Goal: Use online tool/utility: Utilize a website feature to perform a specific function

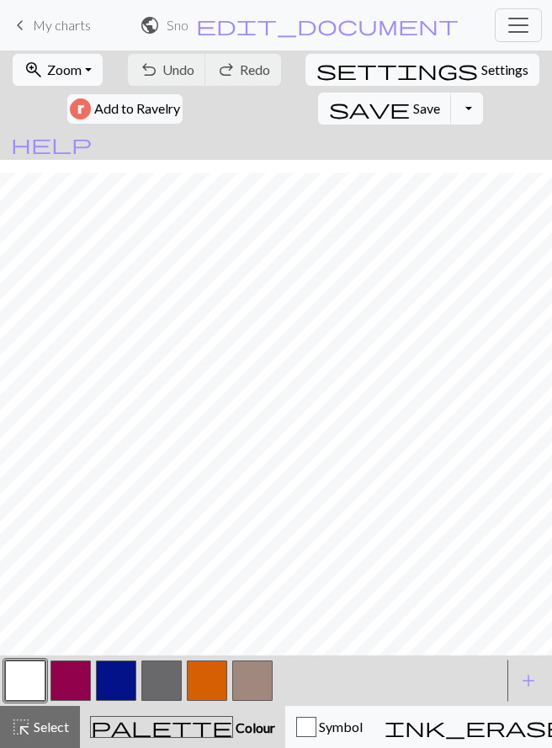
scroll to position [347, 0]
click at [113, 687] on button "button" at bounding box center [116, 681] width 40 height 40
click at [114, 684] on button "button" at bounding box center [116, 681] width 40 height 40
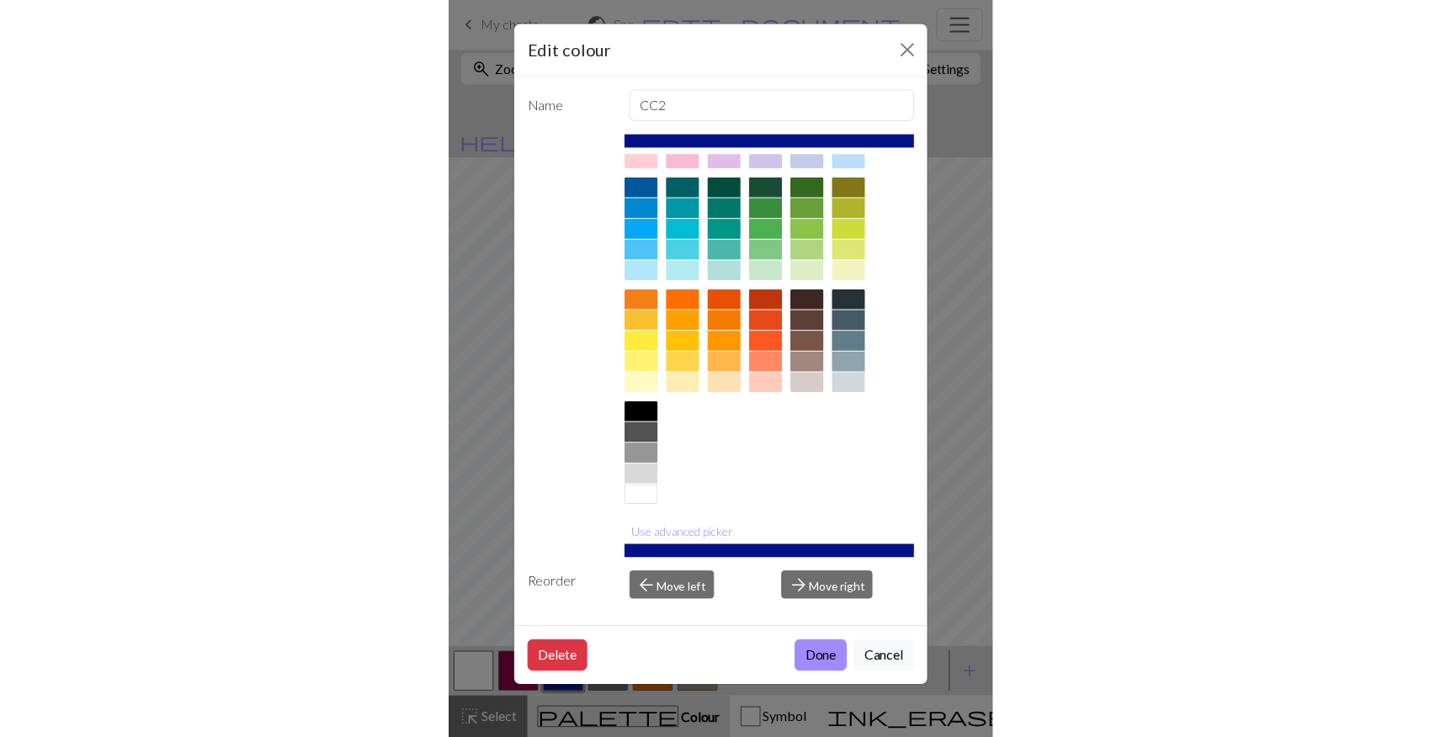
scroll to position [0, 0]
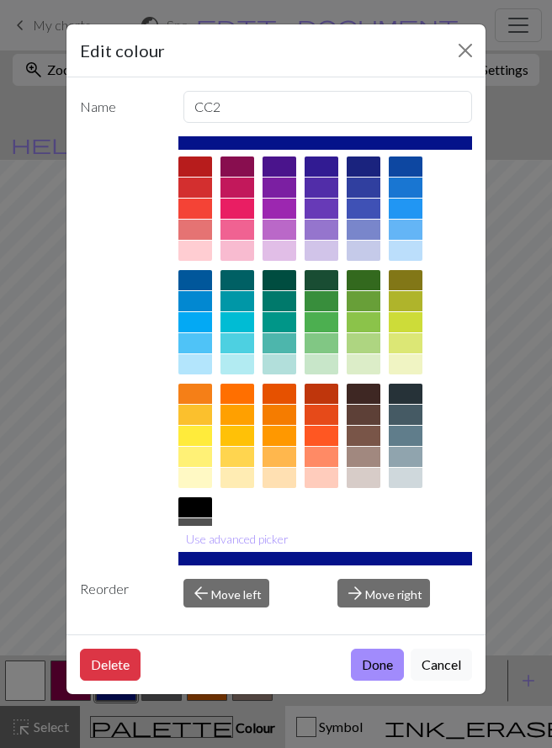
click at [365, 166] on div at bounding box center [364, 167] width 34 height 20
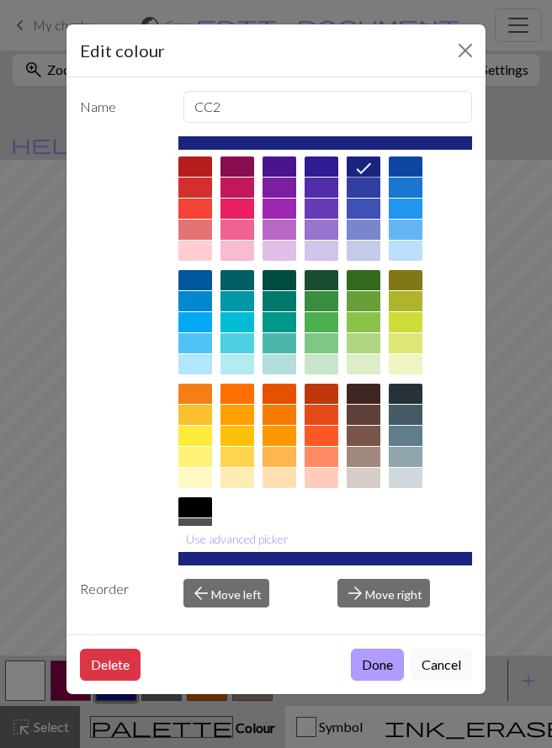
click at [376, 673] on button "Done" at bounding box center [377, 665] width 53 height 32
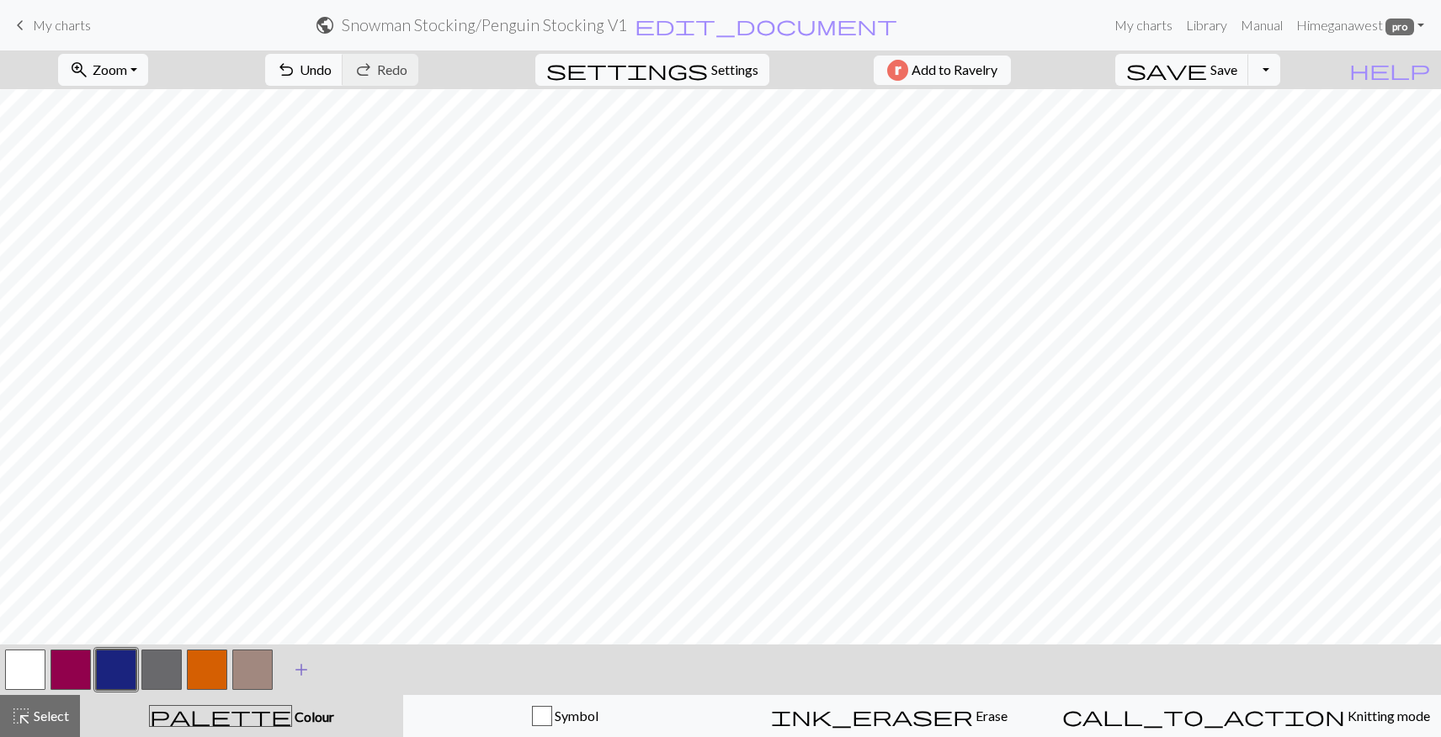
click at [307, 672] on span "add" at bounding box center [301, 670] width 20 height 24
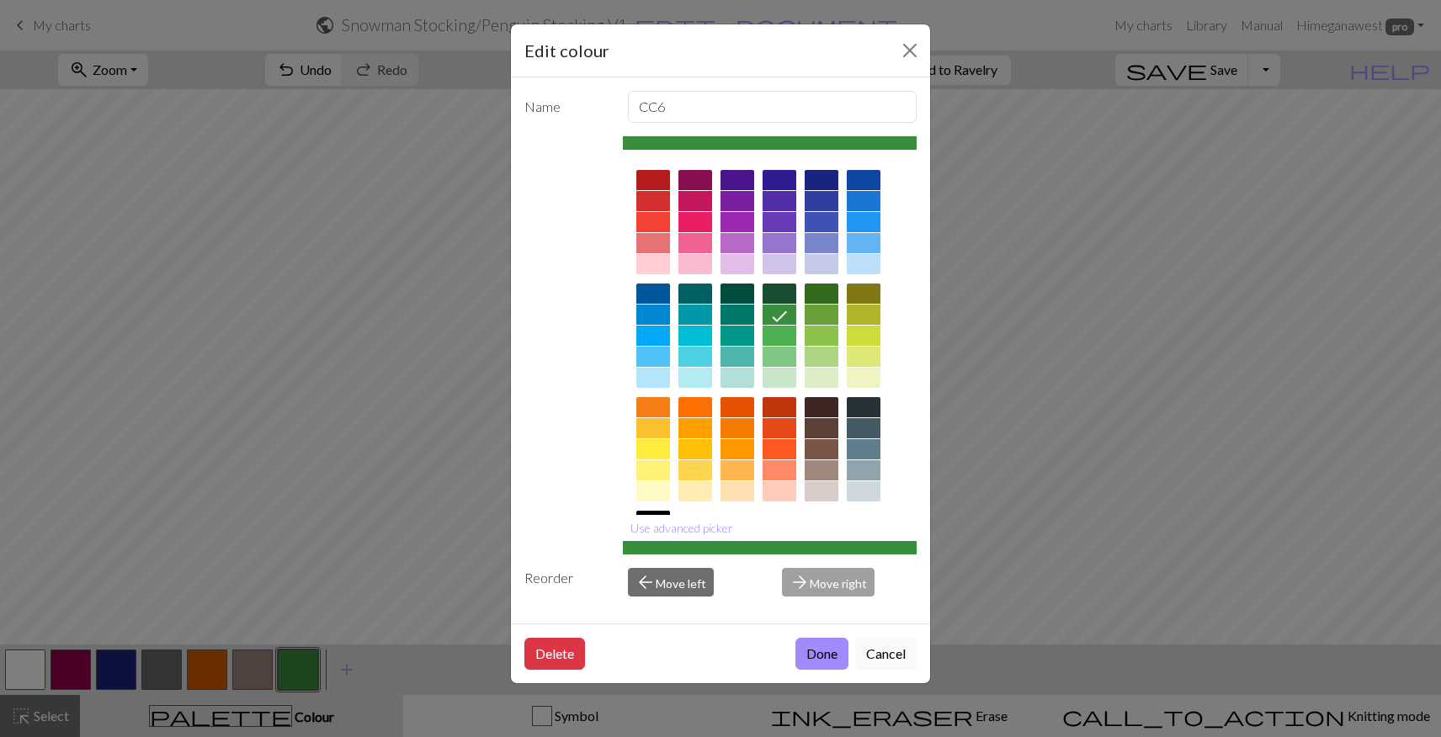
click at [821, 176] on div at bounding box center [821, 180] width 34 height 20
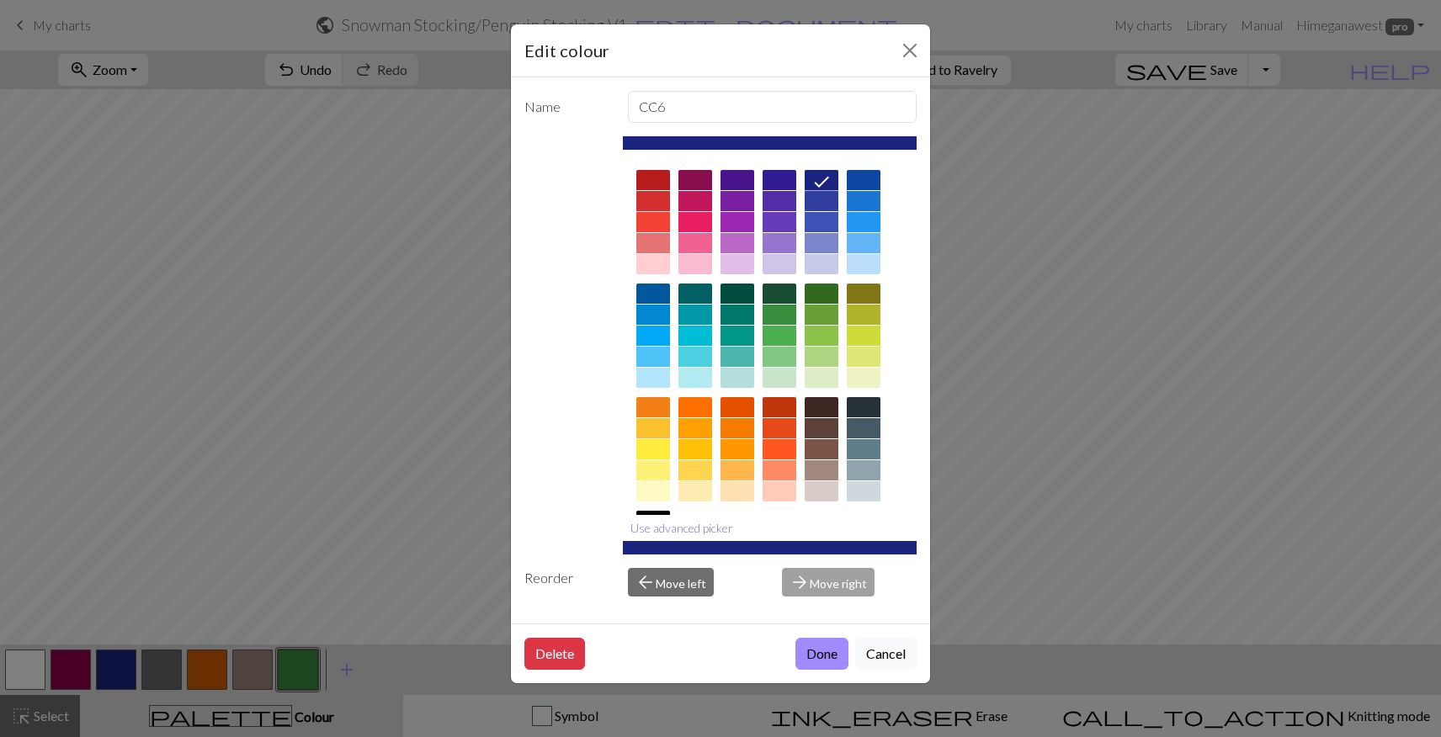
click at [710, 531] on button "Use advanced picker" at bounding box center [682, 528] width 118 height 26
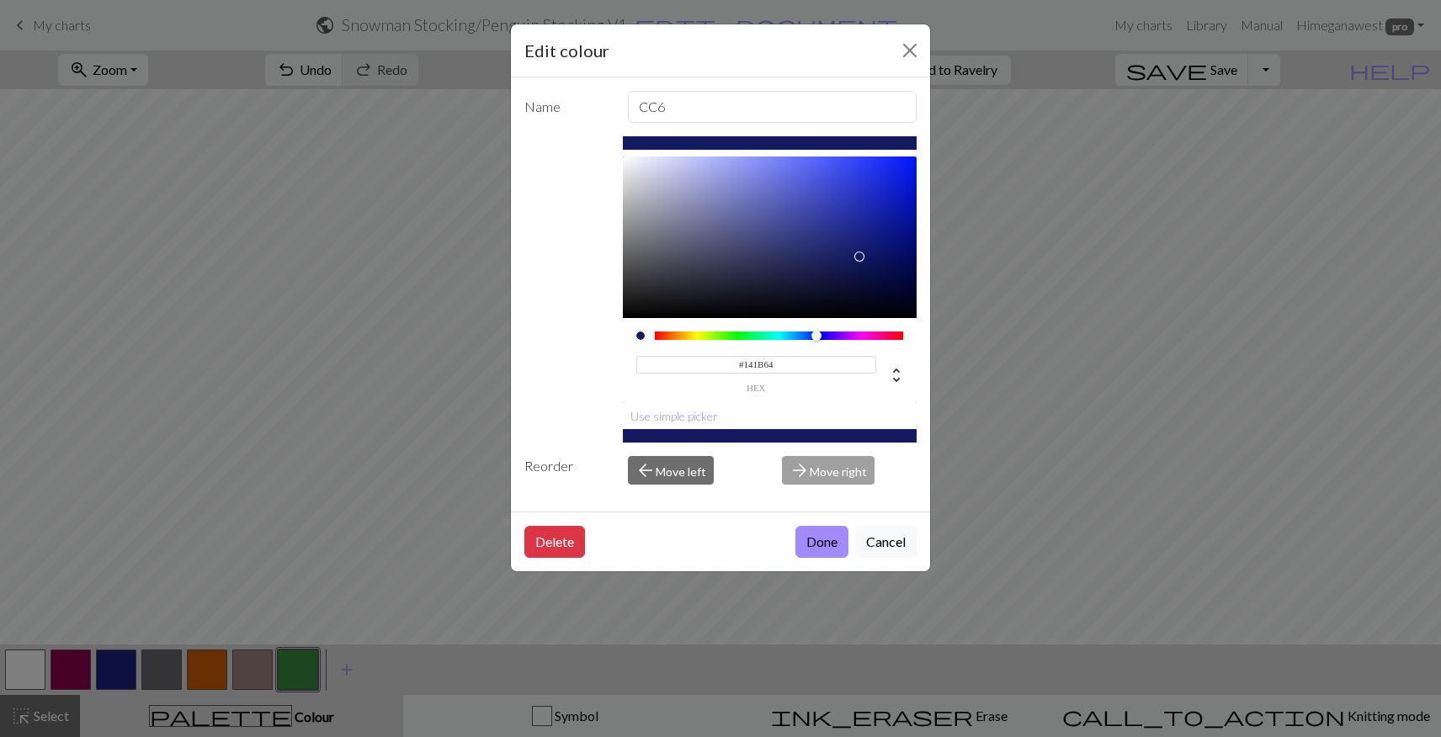
type input "#141B65"
drag, startPoint x: 857, startPoint y: 241, endPoint x: 858, endPoint y: 254, distance: 13.5
click at [858, 254] on div at bounding box center [858, 254] width 10 height 10
click at [809, 540] on button "Done" at bounding box center [821, 542] width 53 height 32
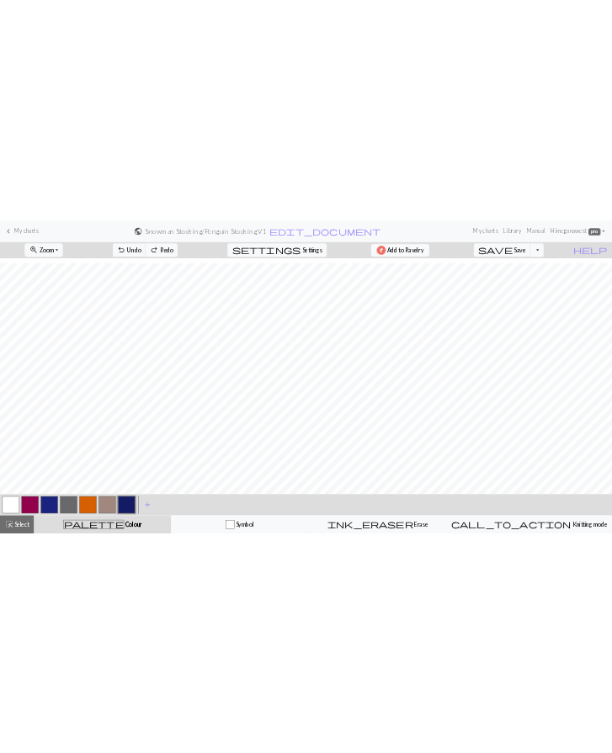
scroll to position [1182, 0]
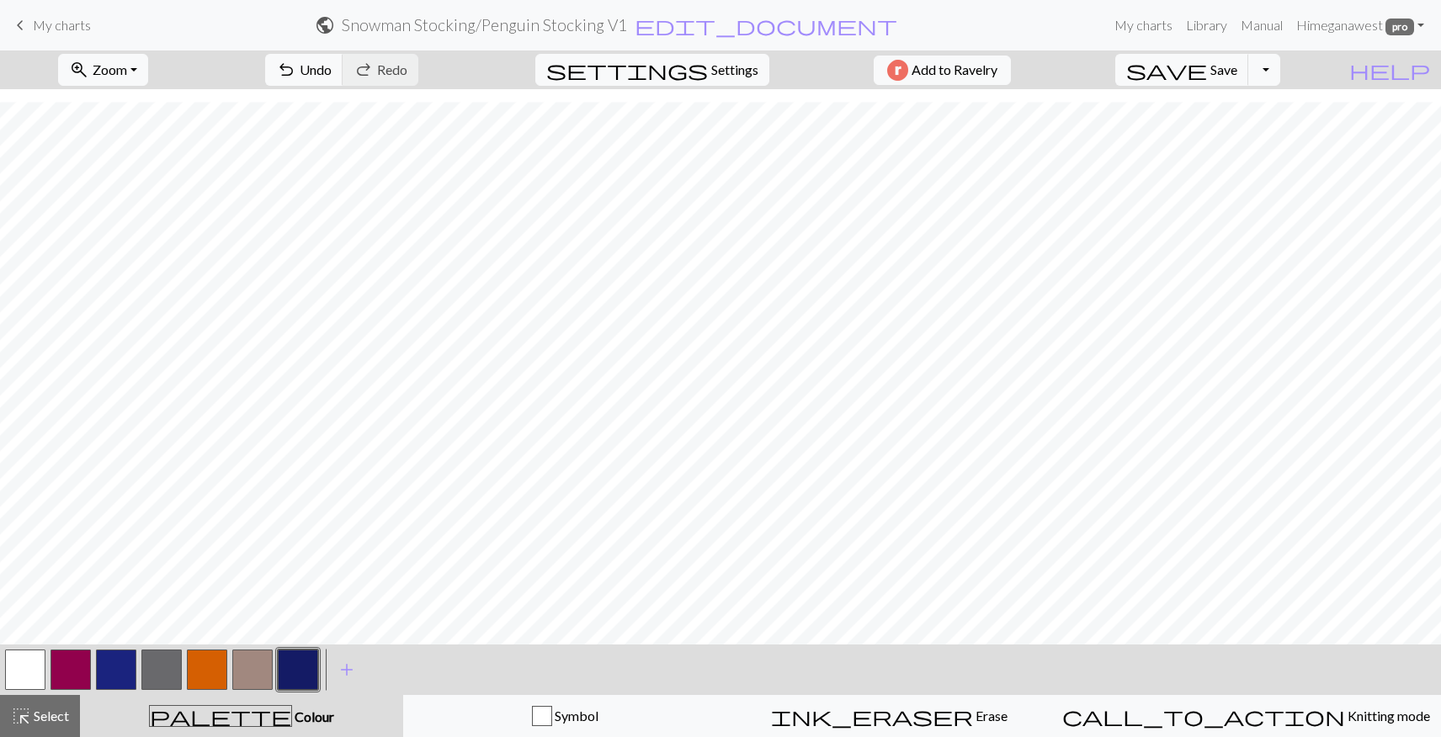
click at [243, 669] on button "button" at bounding box center [252, 670] width 40 height 40
click at [304, 682] on button "button" at bounding box center [298, 670] width 40 height 40
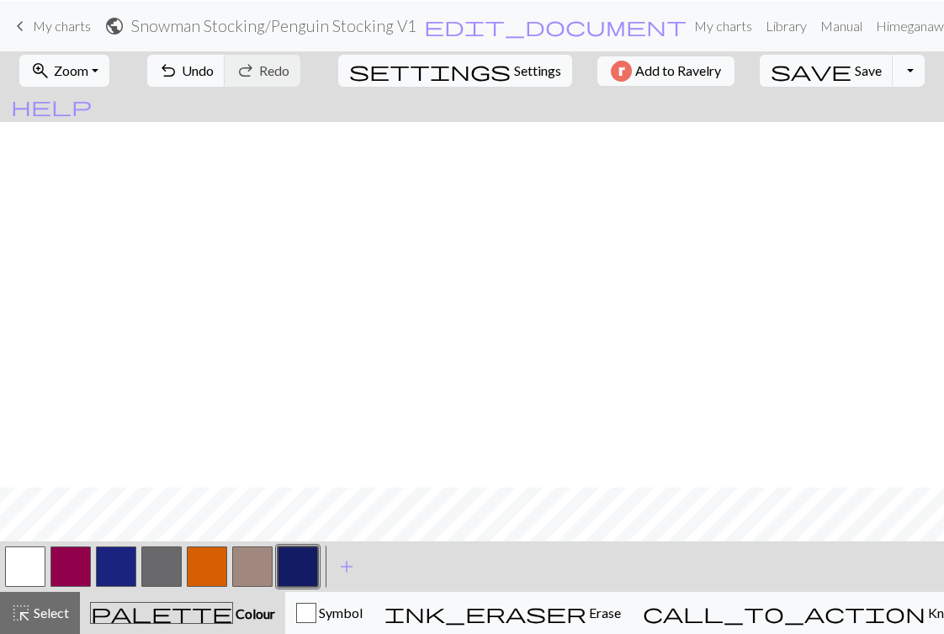
scroll to position [1112, 0]
click at [260, 568] on button "button" at bounding box center [252, 565] width 40 height 40
click at [13, 574] on button "button" at bounding box center [25, 565] width 40 height 40
click at [289, 565] on button "button" at bounding box center [298, 565] width 40 height 40
click at [25, 562] on button "button" at bounding box center [25, 565] width 40 height 40
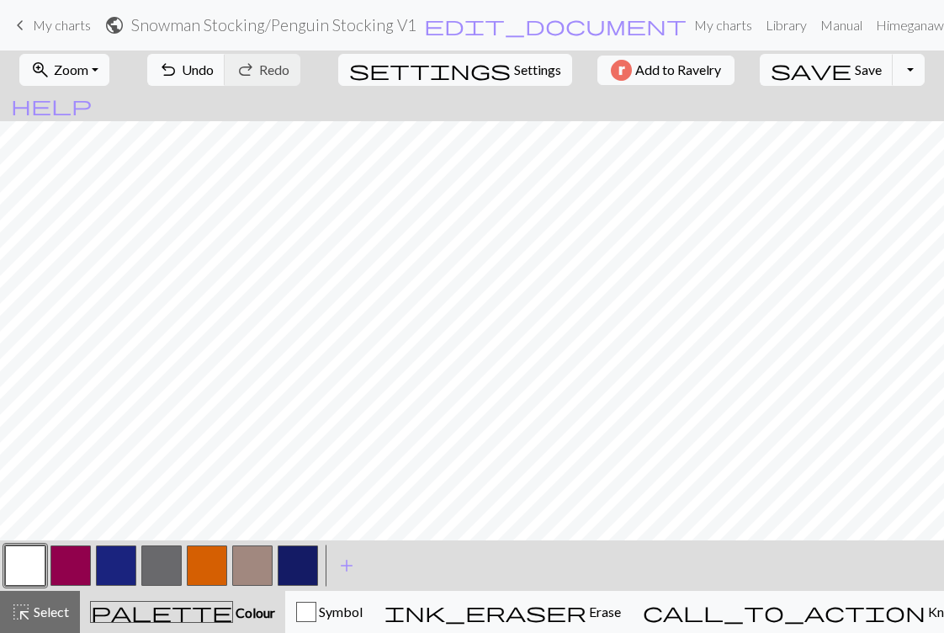
click at [292, 564] on button "button" at bounding box center [298, 565] width 40 height 40
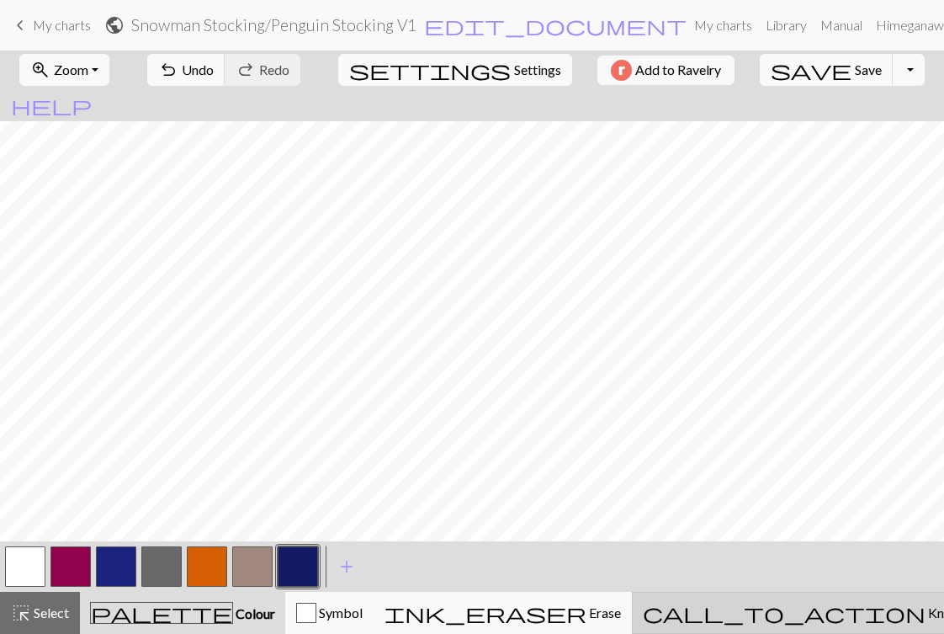
scroll to position [652, 0]
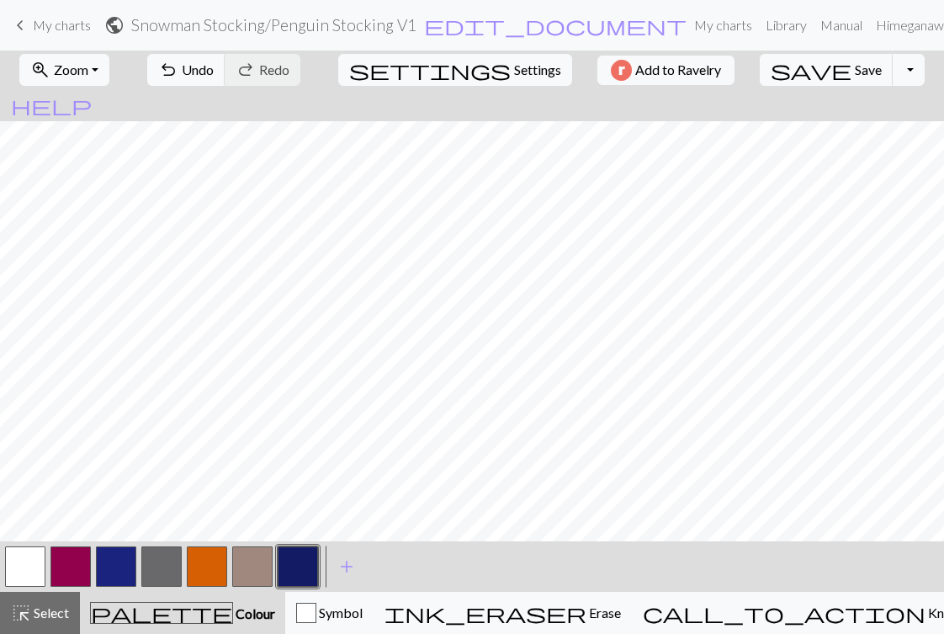
click at [23, 569] on button "button" at bounding box center [25, 566] width 40 height 40
drag, startPoint x: 288, startPoint y: 565, endPoint x: 292, endPoint y: 556, distance: 9.4
click at [288, 565] on button "button" at bounding box center [298, 566] width 40 height 40
click at [32, 572] on button "button" at bounding box center [25, 566] width 40 height 40
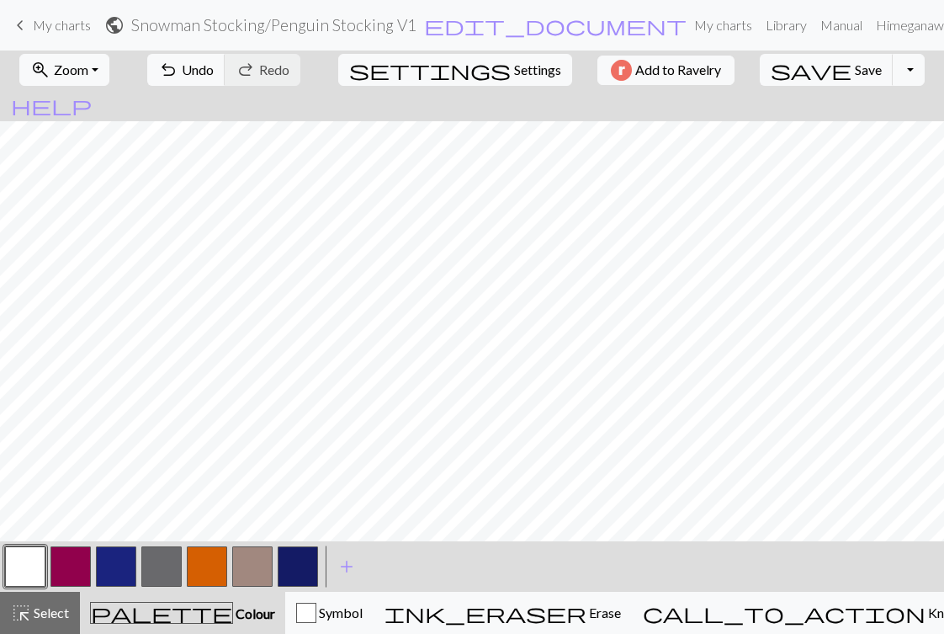
click at [298, 571] on button "button" at bounding box center [298, 566] width 40 height 40
click at [855, 72] on span "Save" at bounding box center [868, 69] width 27 height 16
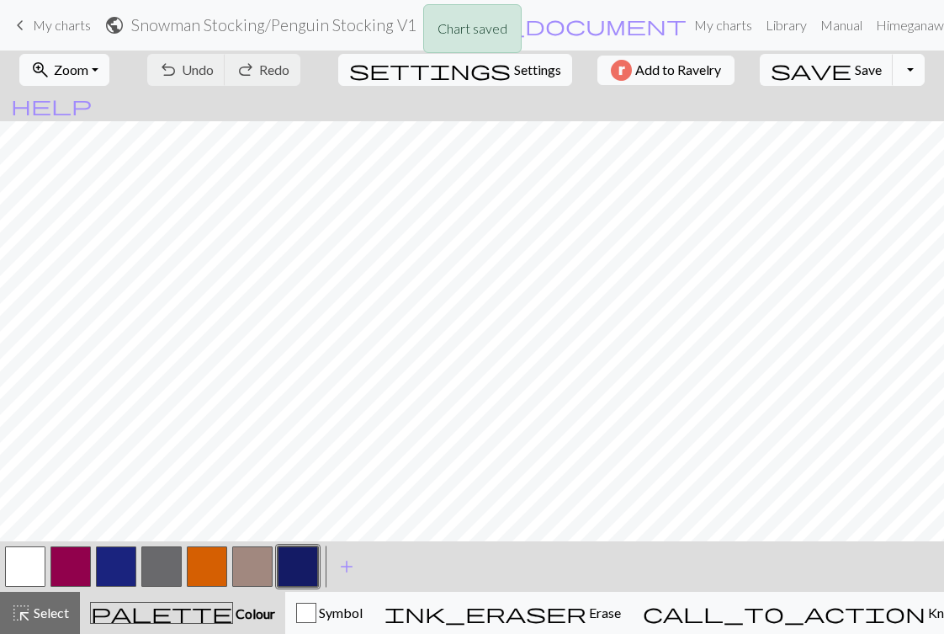
click at [893, 73] on button "Toggle Dropdown" at bounding box center [909, 70] width 32 height 32
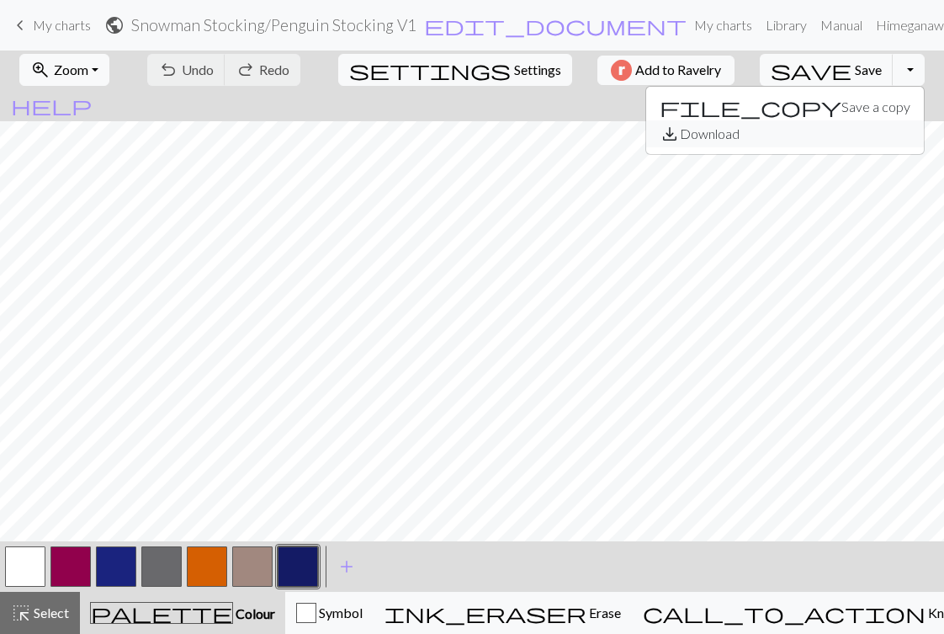
click at [828, 136] on button "save_alt Download" at bounding box center [785, 133] width 278 height 27
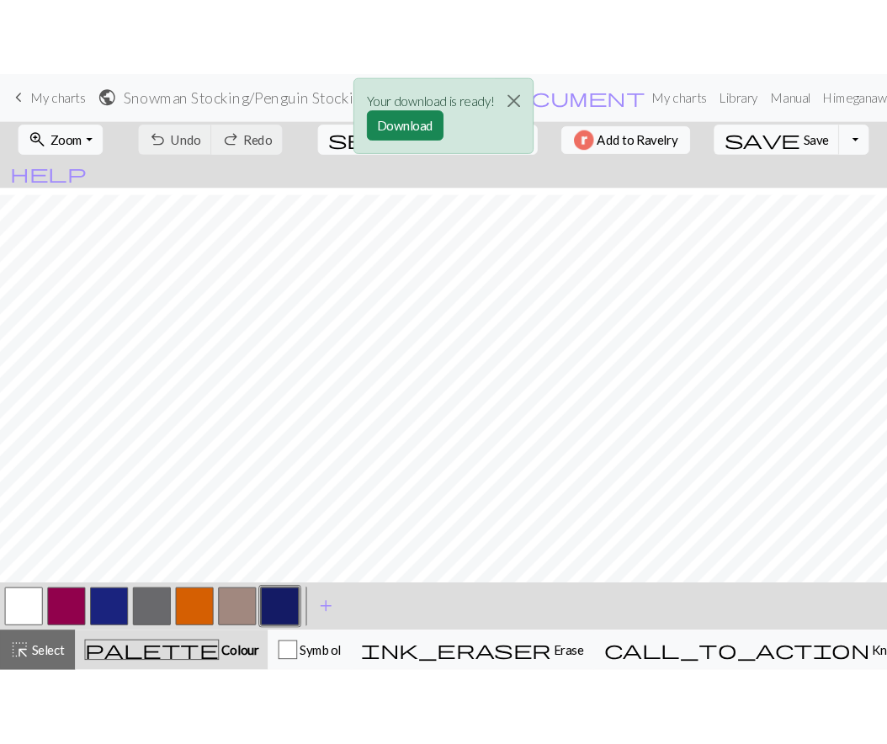
scroll to position [640, 0]
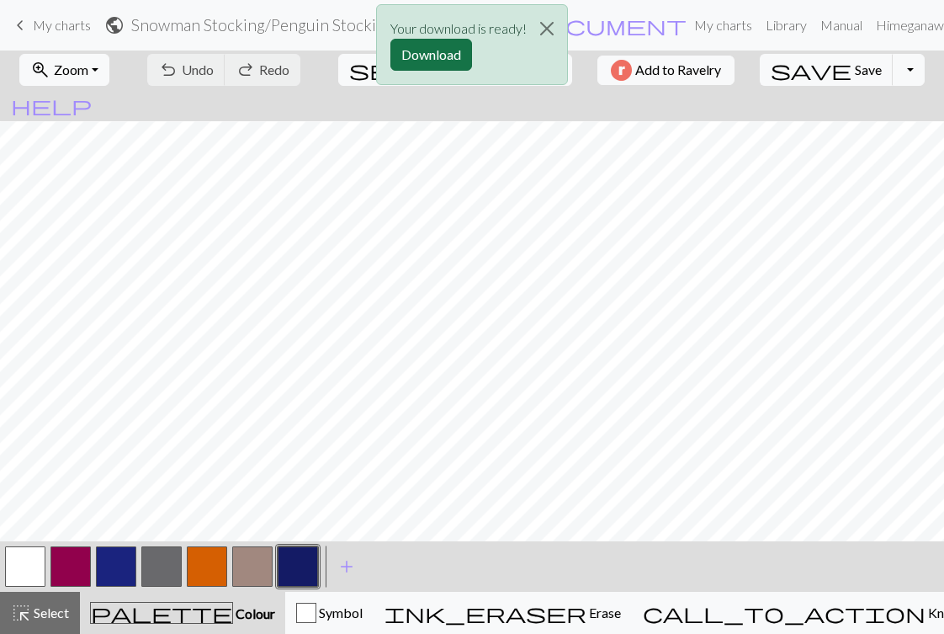
click at [422, 61] on button "Download" at bounding box center [431, 55] width 82 height 32
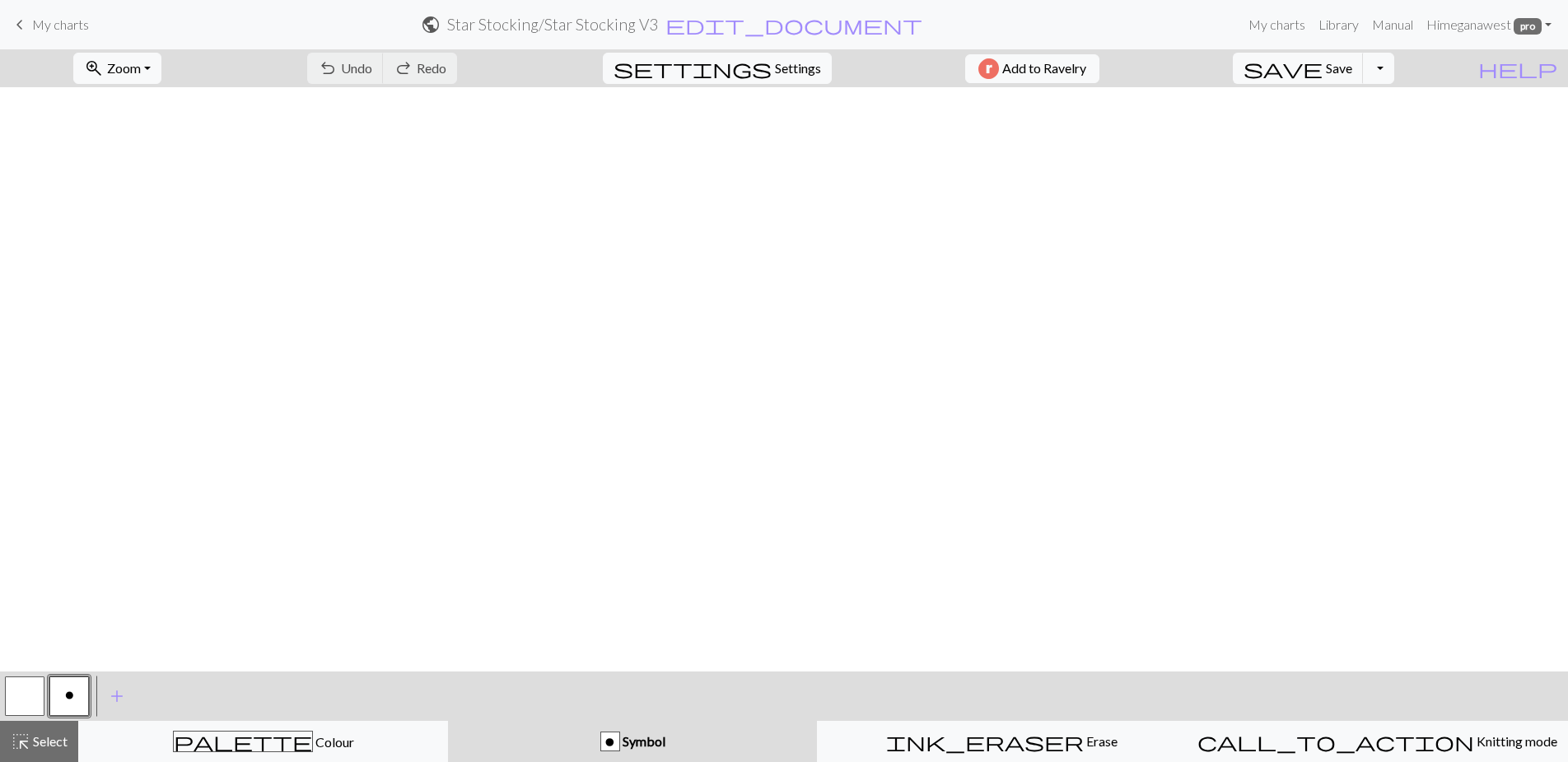
scroll to position [626, 0]
